Goal: Find specific page/section: Find specific page/section

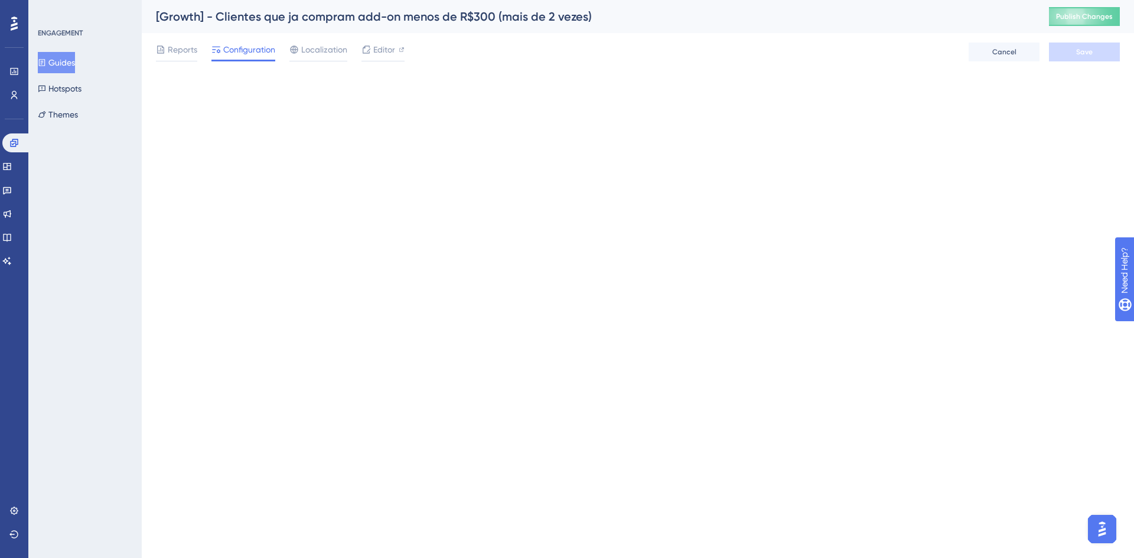
click at [63, 53] on button "Guides" at bounding box center [56, 62] width 37 height 21
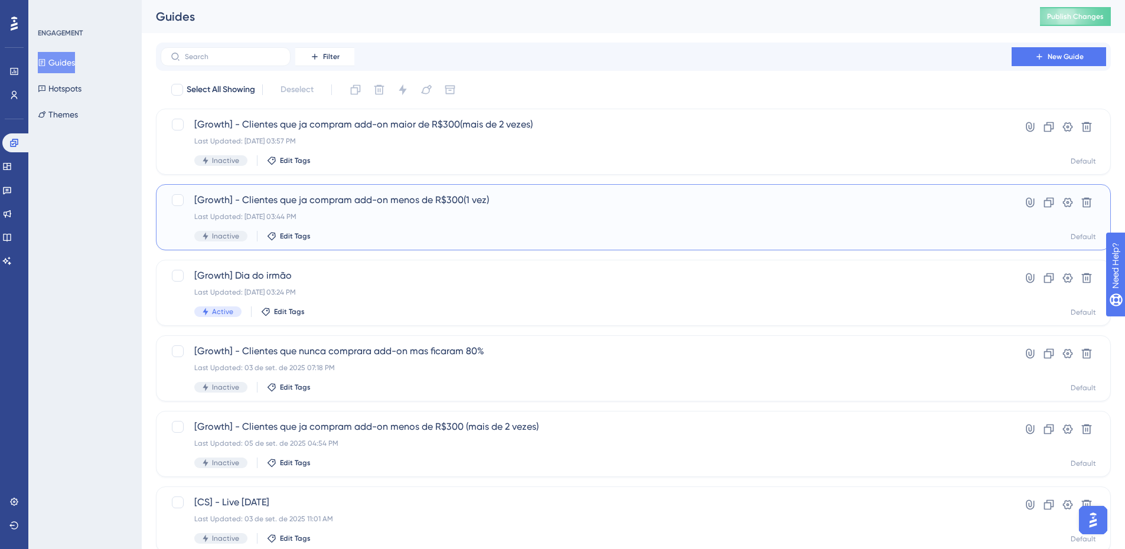
click at [493, 201] on span "[Growth] - Clientes que ja compram add-on menos de R$300(1 vez)" at bounding box center [586, 200] width 784 height 14
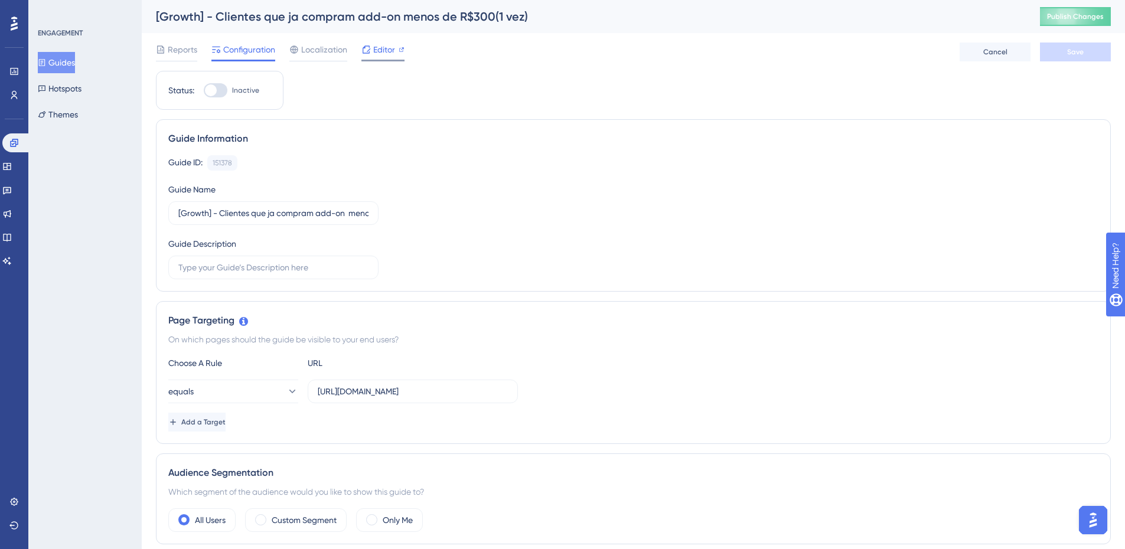
click at [401, 54] on div at bounding box center [402, 50] width 6 height 14
